Goal: Information Seeking & Learning: Learn about a topic

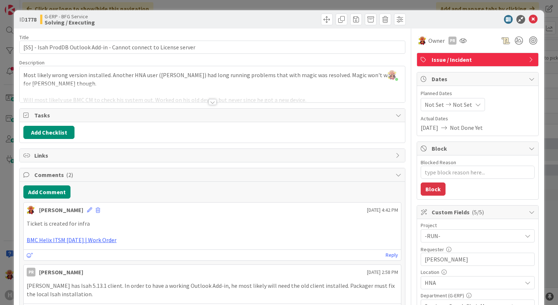
type textarea "x"
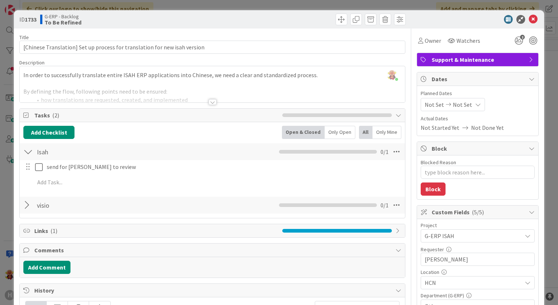
type textarea "x"
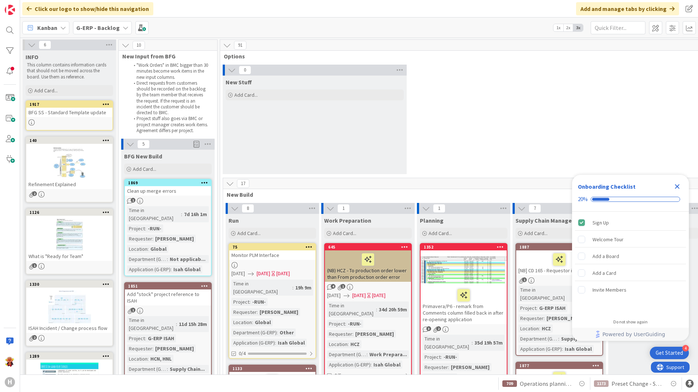
click at [119, 22] on div "G-ERP - Backlog" at bounding box center [102, 27] width 59 height 13
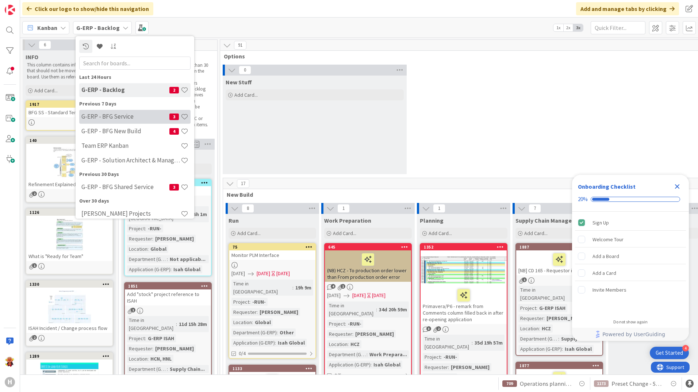
click at [147, 114] on h4 "G-ERP - BFG Service" at bounding box center [125, 116] width 88 height 7
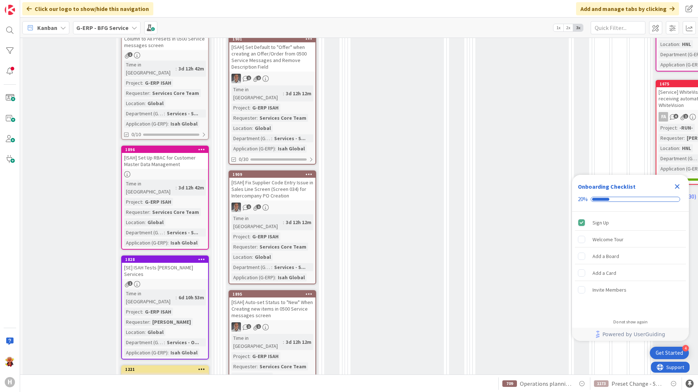
scroll to position [585, 0]
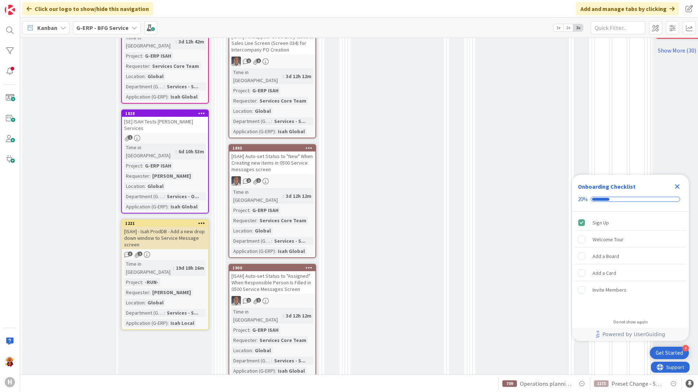
click at [201, 227] on div "[ISAH] - Isah ProdDB - Add a new drop down window to Service Message screen" at bounding box center [165, 238] width 86 height 23
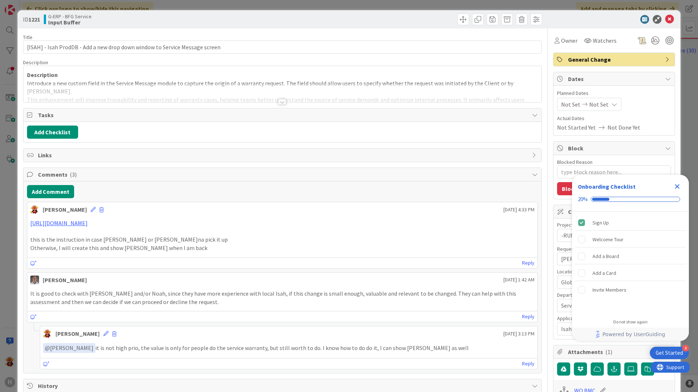
type textarea "x"
click at [88, 227] on link "https://huismancloud.sharepoint.com/:w:/r/sites/HGLITERP/Shared%20Documents/Gen…" at bounding box center [58, 223] width 57 height 7
click at [666, 18] on icon at bounding box center [670, 19] width 9 height 9
